Goal: Navigation & Orientation: Find specific page/section

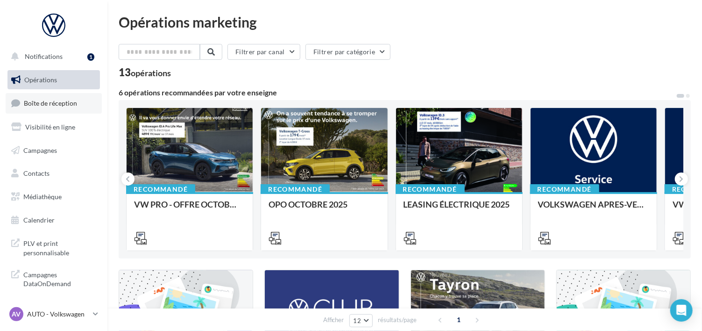
click at [46, 104] on span "Boîte de réception" at bounding box center [50, 103] width 53 height 8
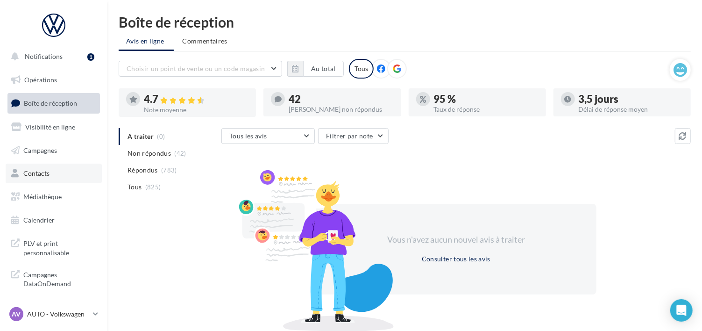
click at [43, 171] on span "Contacts" at bounding box center [36, 173] width 26 height 8
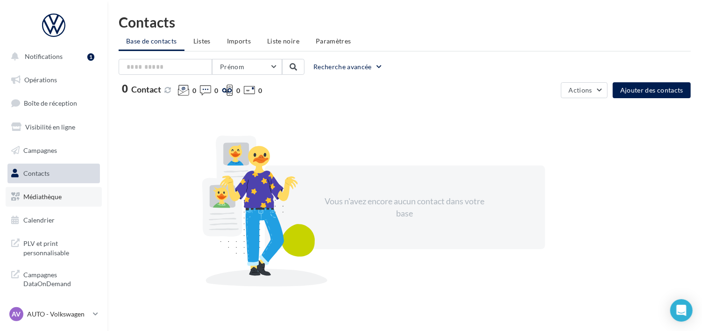
click at [40, 196] on span "Médiathèque" at bounding box center [42, 196] width 38 height 8
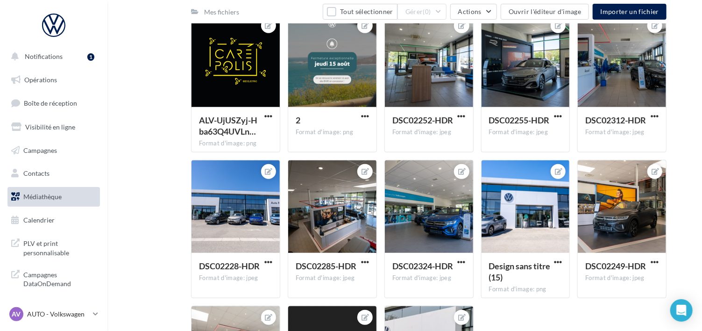
scroll to position [420, 0]
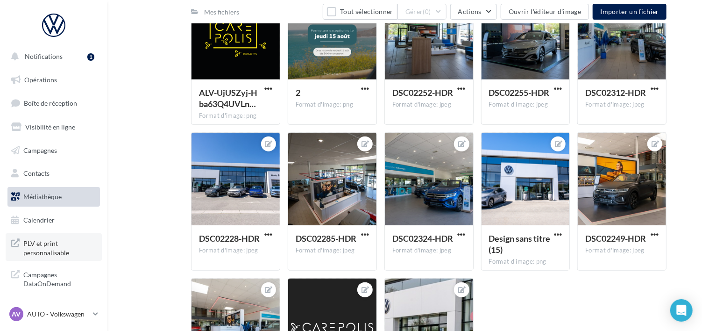
click at [56, 244] on span "PLV et print personnalisable" at bounding box center [59, 247] width 73 height 20
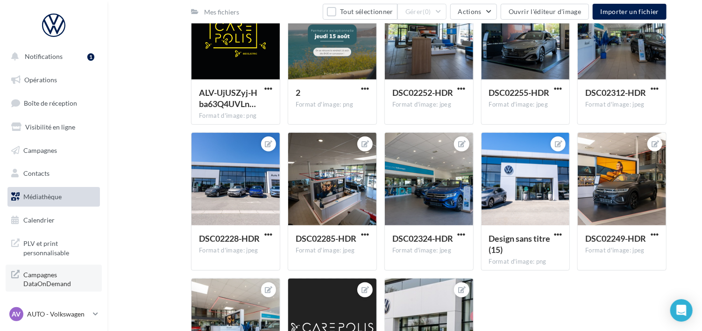
scroll to position [1, 0]
click at [50, 311] on p "AUTO - Volkswagen" at bounding box center [58, 313] width 62 height 9
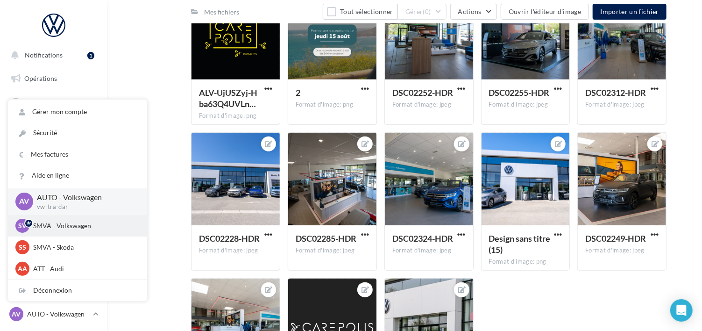
click at [44, 224] on p "SMVA - Volkswagen" at bounding box center [84, 225] width 103 height 9
